Goal: Information Seeking & Learning: Check status

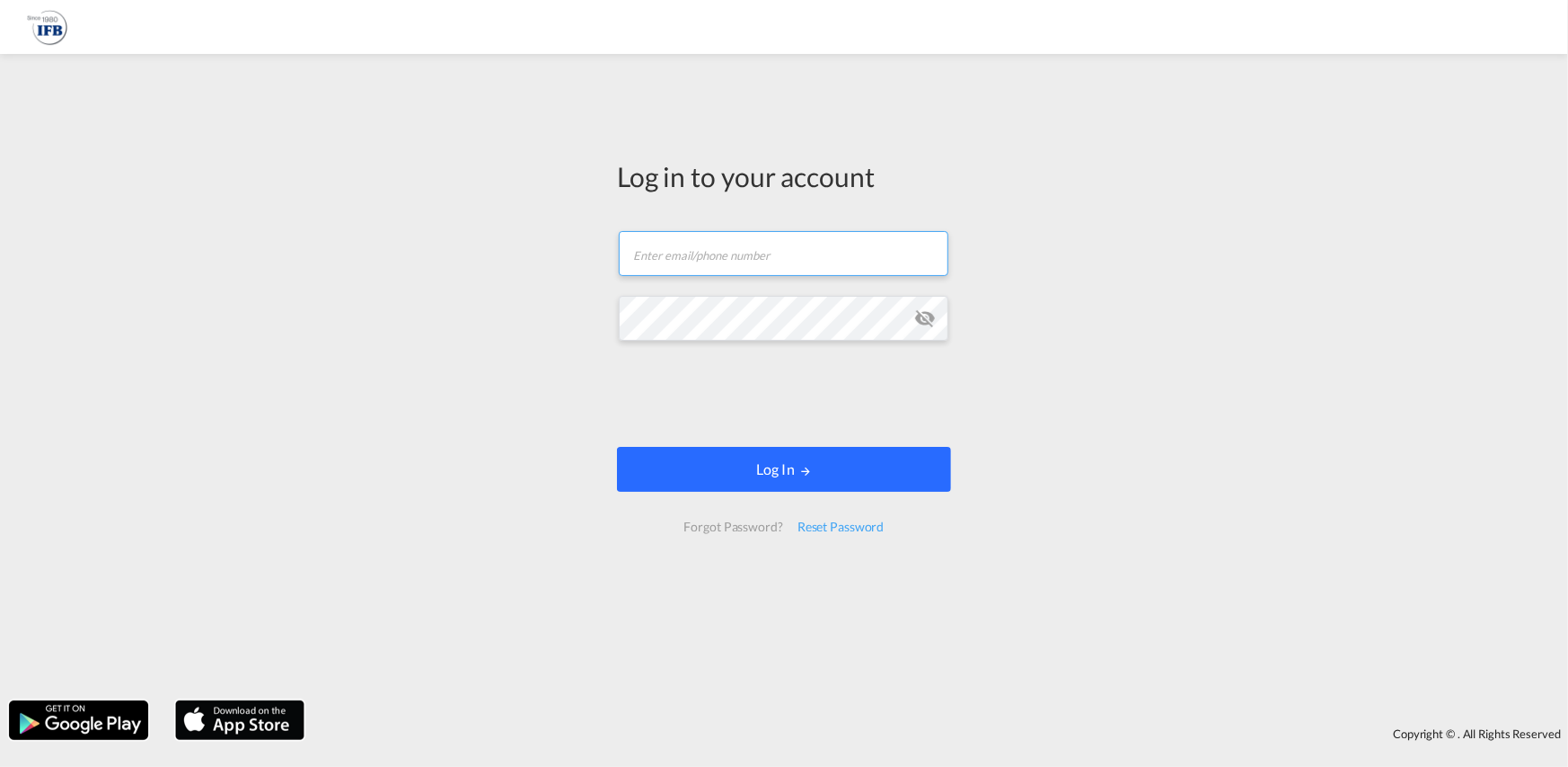
type input "hieu.pham@ifbhamburg.de"
click at [820, 465] on button "Log In" at bounding box center [784, 469] width 335 height 45
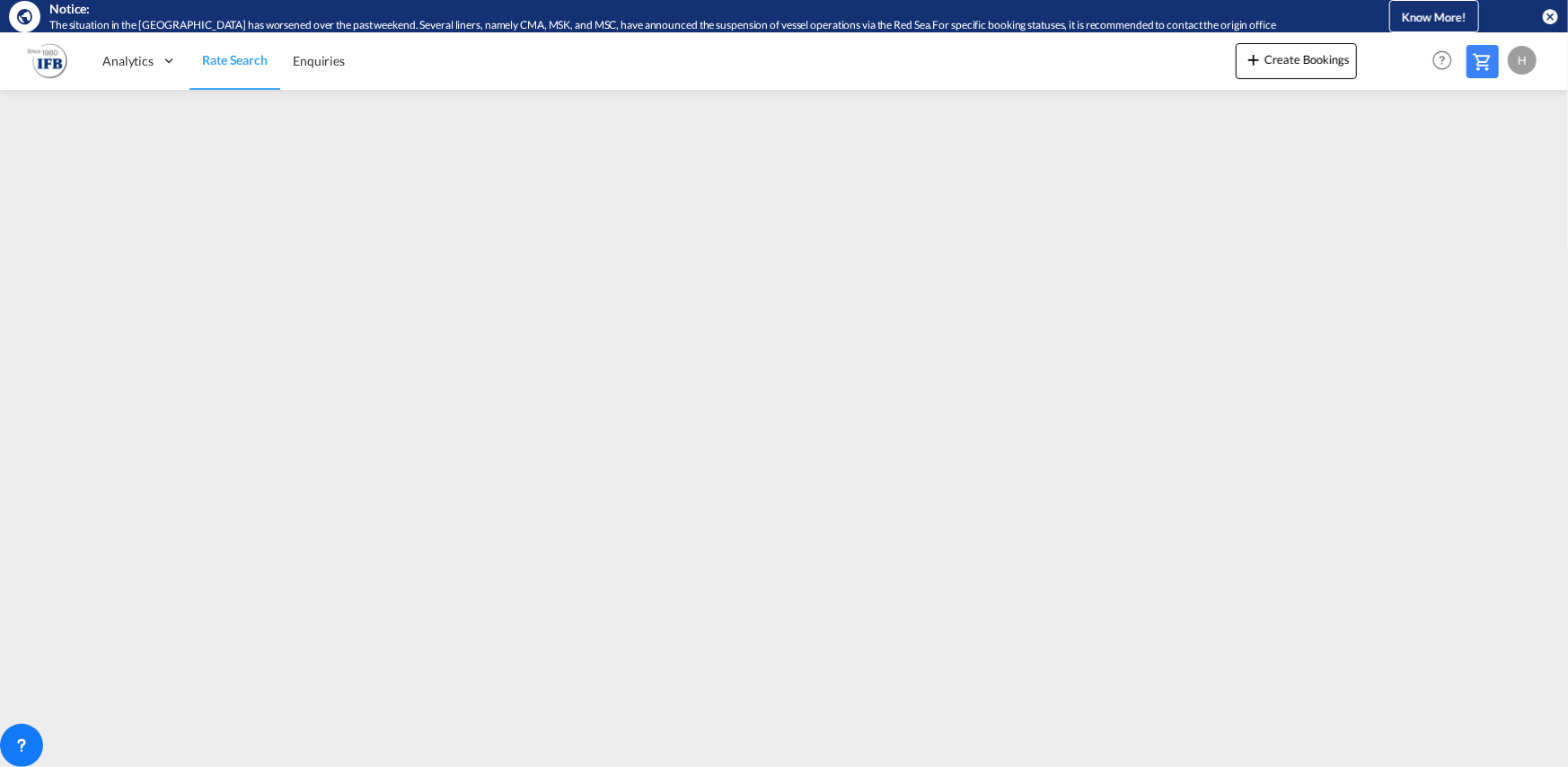
click at [1546, 16] on md-icon "icon-close-circle" at bounding box center [1551, 15] width 18 height 18
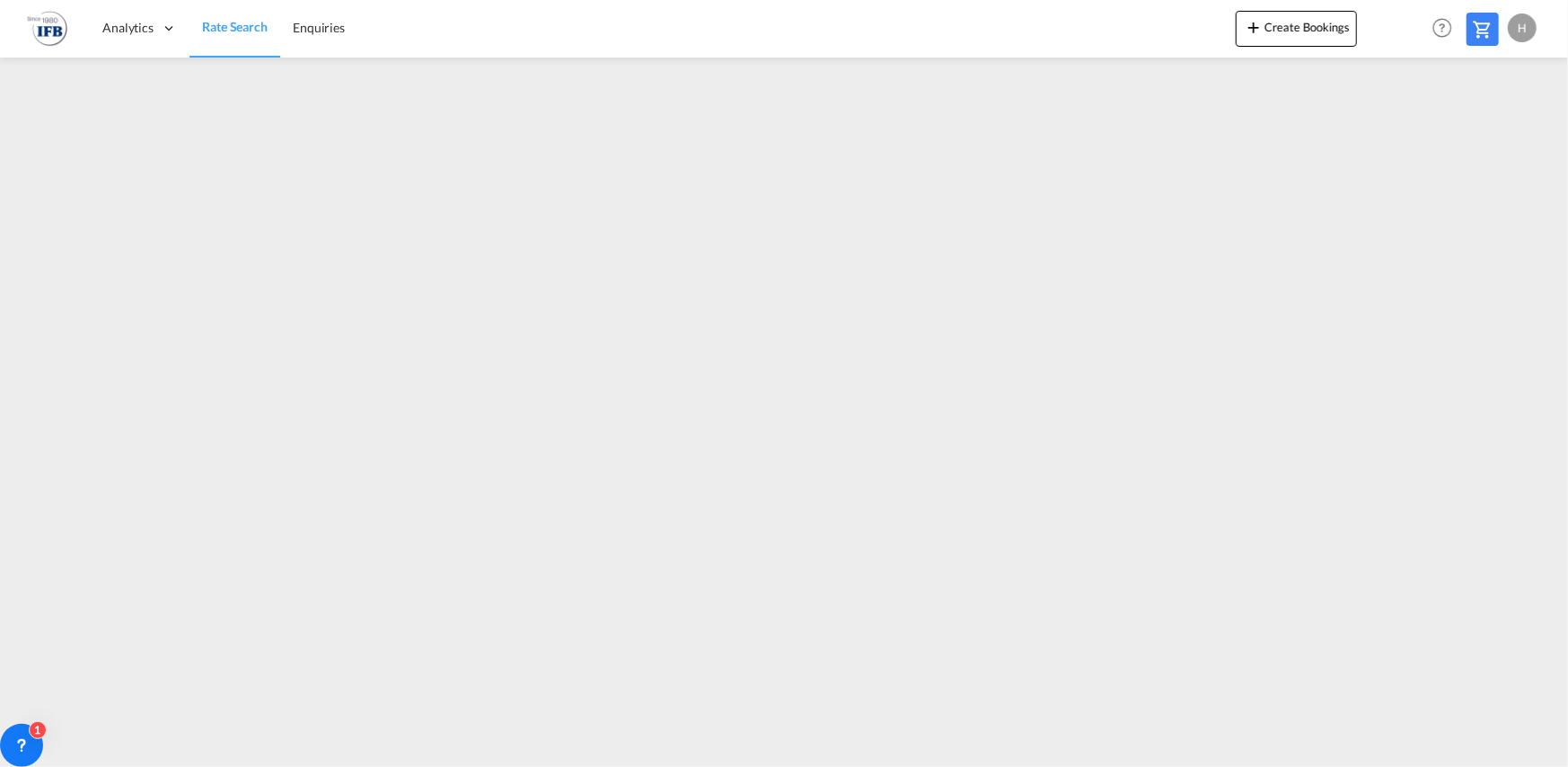
click at [1519, 26] on div "H" at bounding box center [1523, 28] width 29 height 29
click at [1481, 138] on button "Logout" at bounding box center [1501, 137] width 117 height 36
click at [1522, 27] on div "H" at bounding box center [1523, 28] width 29 height 29
click at [1493, 135] on button "Logout" at bounding box center [1501, 137] width 117 height 36
